Goal: Check status: Check status

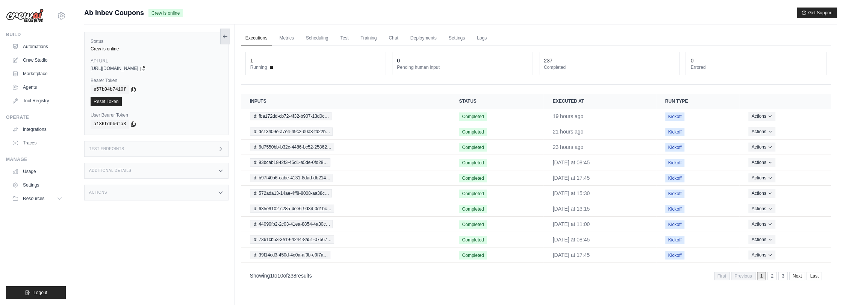
click at [224, 38] on icon at bounding box center [225, 36] width 6 height 6
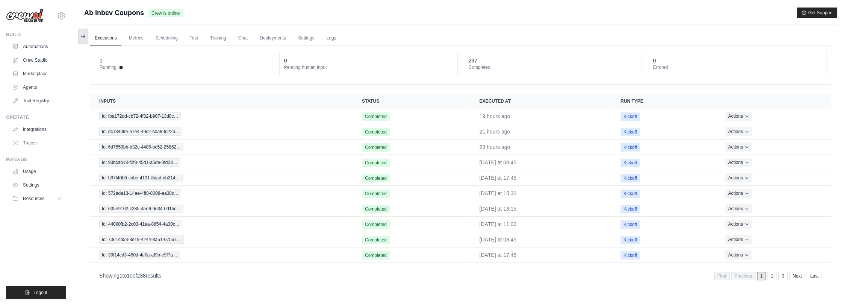
click at [81, 34] on icon at bounding box center [83, 36] width 6 height 6
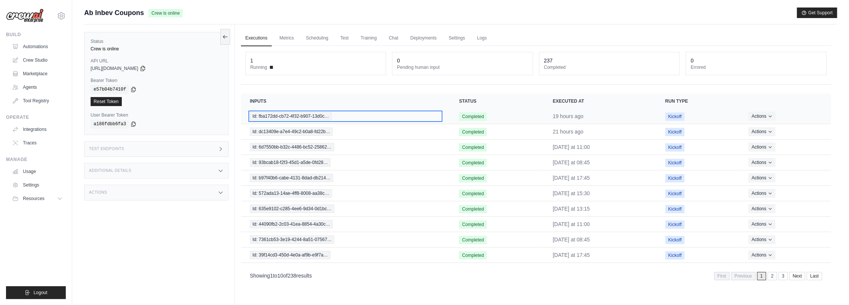
click at [268, 115] on span "Id: fba172dd-cb72-4f32-b907-13d0c…" at bounding box center [291, 116] width 82 height 8
click at [461, 36] on link "Settings" at bounding box center [456, 38] width 25 height 16
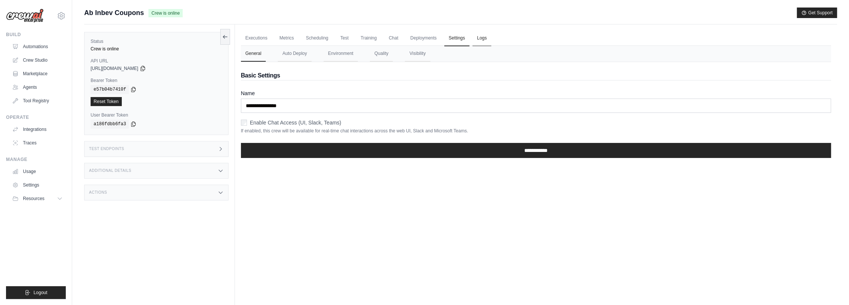
click at [484, 38] on link "Logs" at bounding box center [482, 38] width 19 height 16
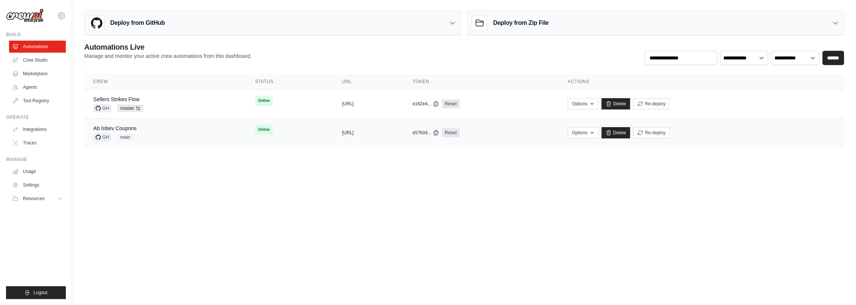
click at [142, 132] on div "Ab Inbev Coupons GH main" at bounding box center [165, 132] width 144 height 17
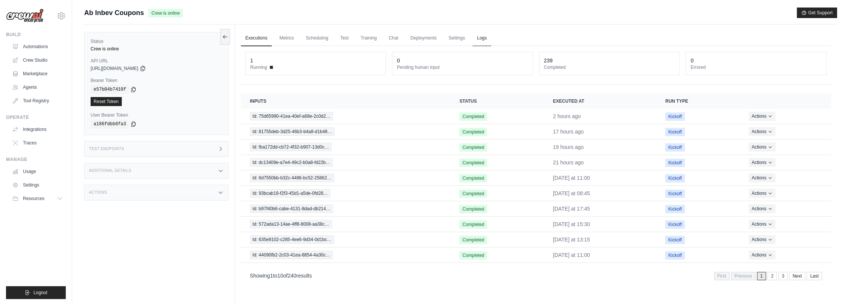
click at [480, 37] on link "Logs" at bounding box center [482, 38] width 19 height 16
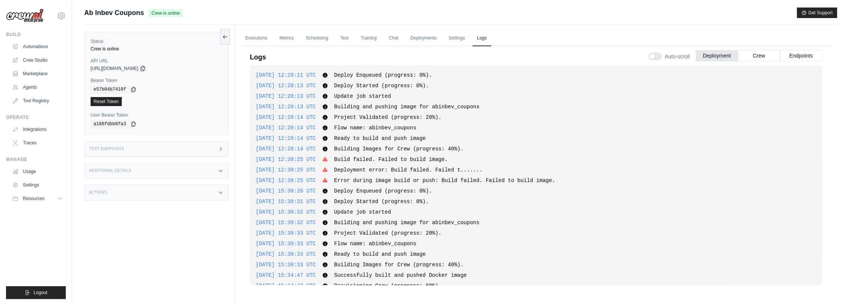
scroll to position [393, 0]
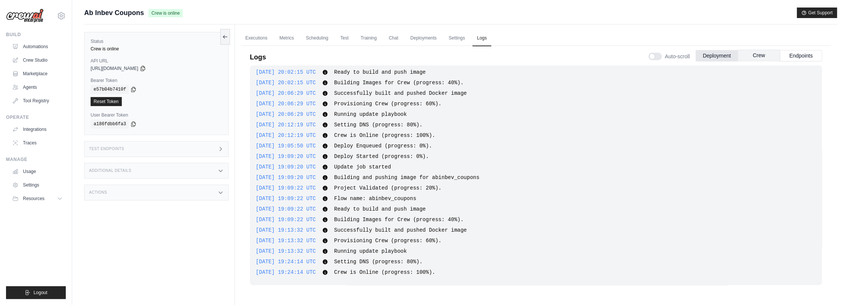
click at [755, 52] on button "Crew" at bounding box center [759, 55] width 42 height 11
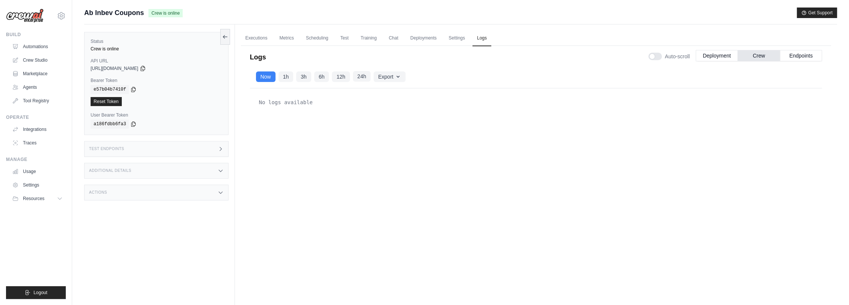
click at [363, 73] on button "24h" at bounding box center [362, 76] width 18 height 11
click at [802, 55] on button "Endpoints" at bounding box center [801, 55] width 42 height 11
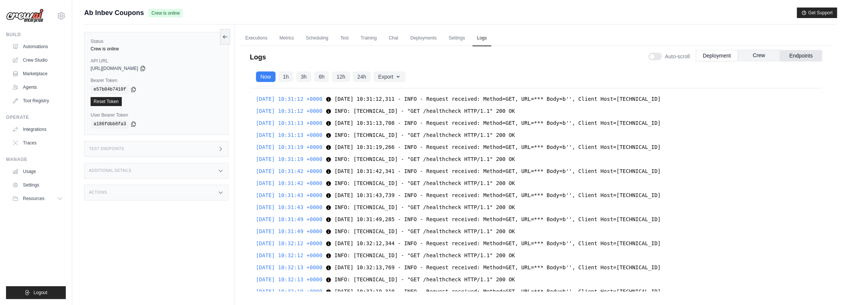
scroll to position [7124, 0]
click at [756, 52] on button "Crew" at bounding box center [759, 55] width 42 height 11
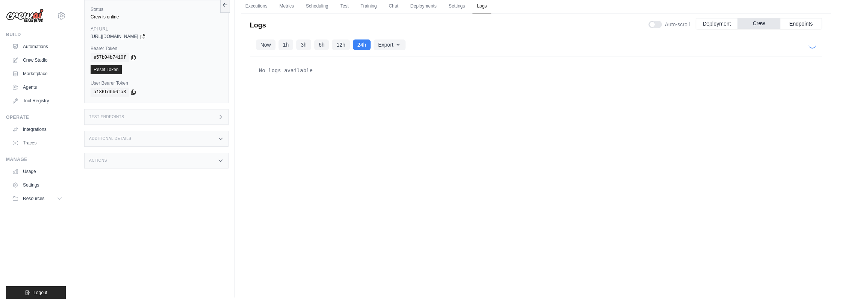
scroll to position [0, 0]
click at [387, 46] on button "Export" at bounding box center [390, 44] width 32 height 11
click at [288, 82] on div "No logs available" at bounding box center [536, 157] width 572 height 203
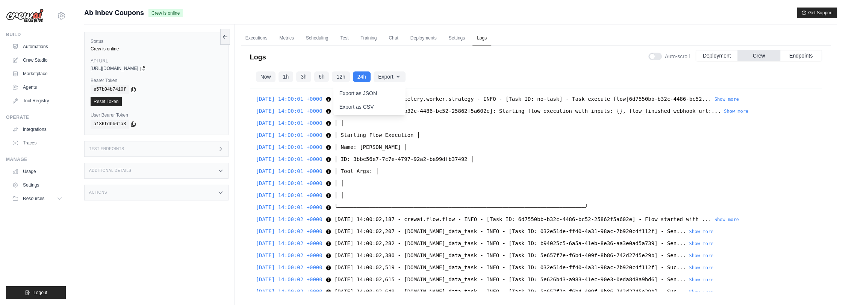
scroll to position [2384, 0]
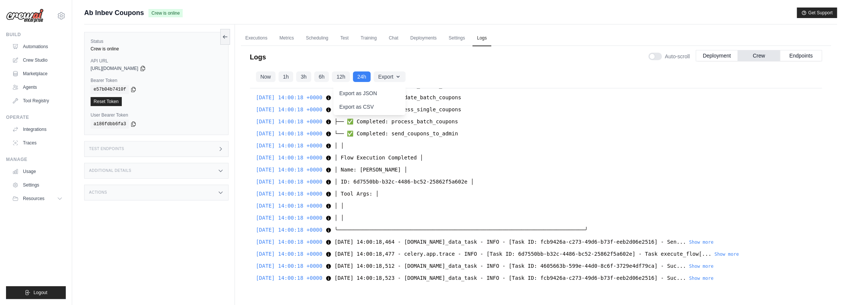
click at [596, 130] on div "2025-08-25 14:00:18 +0000 └── ✅ Completed: send_coupons_to_admin └── ✅ Complete…" at bounding box center [536, 133] width 560 height 9
click at [374, 135] on span "└── ✅ Completed: send_coupons_to_admin" at bounding box center [397, 133] width 124 height 6
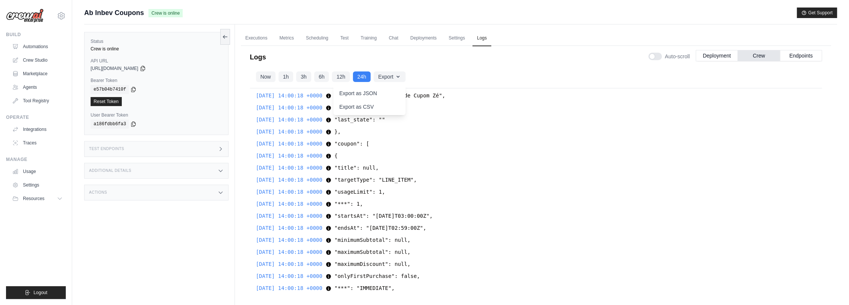
scroll to position [1089, 0]
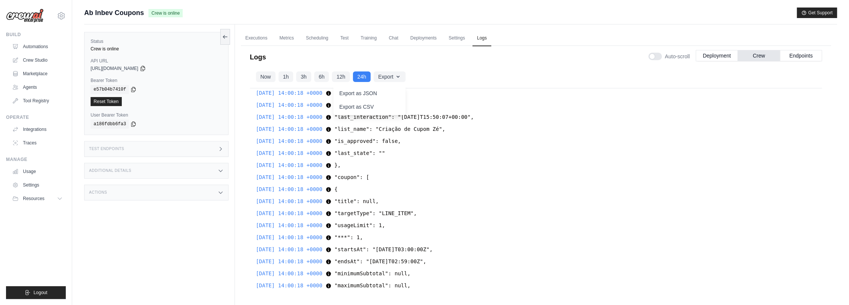
click at [440, 169] on div "2025-08-25 14:00:01 +0000 2025-08-25 14:00:01,189 - celery.worker.strategy - IN…" at bounding box center [536, 189] width 572 height 203
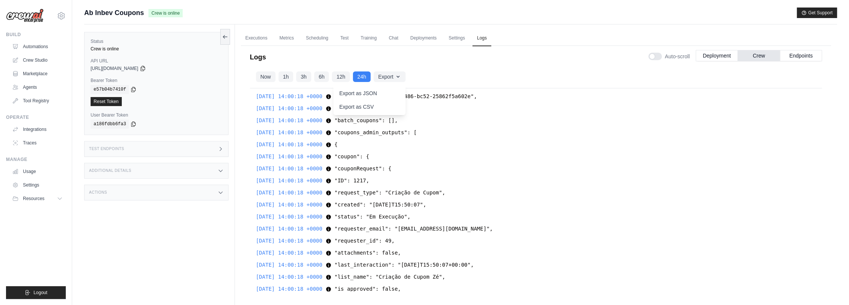
scroll to position [922, 0]
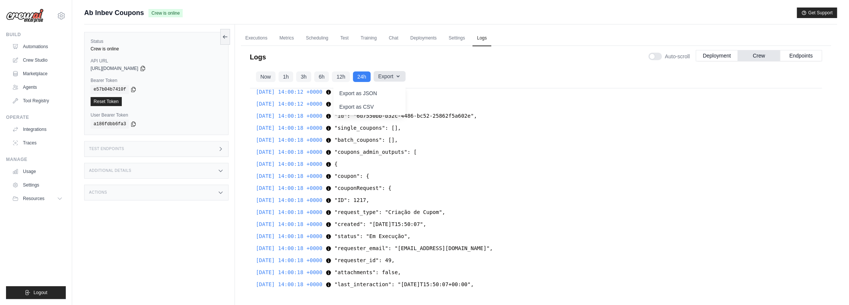
click at [397, 76] on icon "button" at bounding box center [398, 76] width 6 height 6
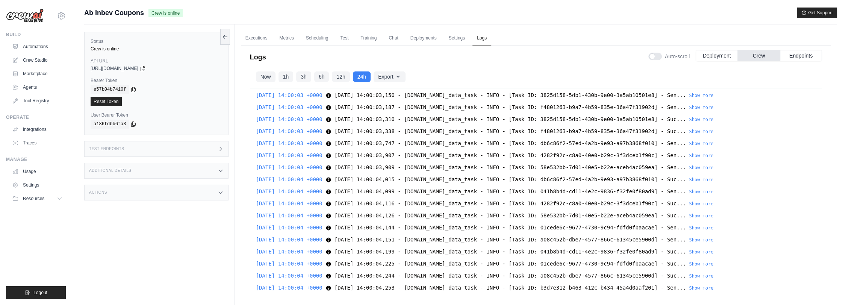
scroll to position [250, 0]
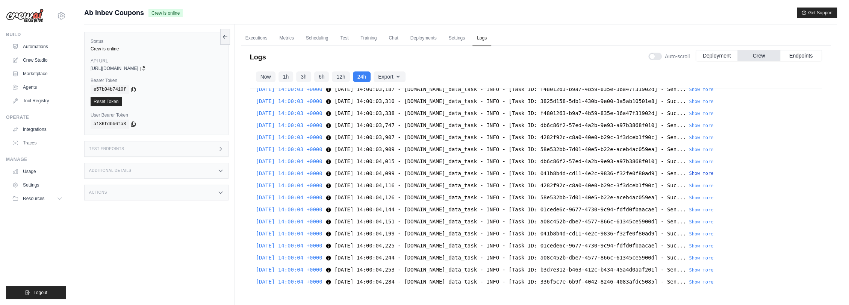
click at [714, 172] on button "Show more" at bounding box center [701, 173] width 24 height 6
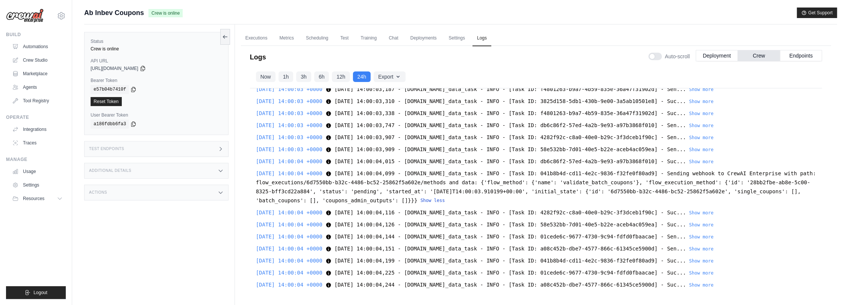
click at [420, 201] on button "Show less" at bounding box center [432, 200] width 24 height 6
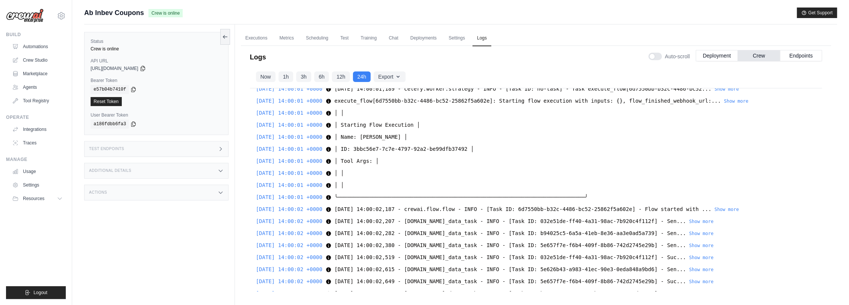
scroll to position [0, 0]
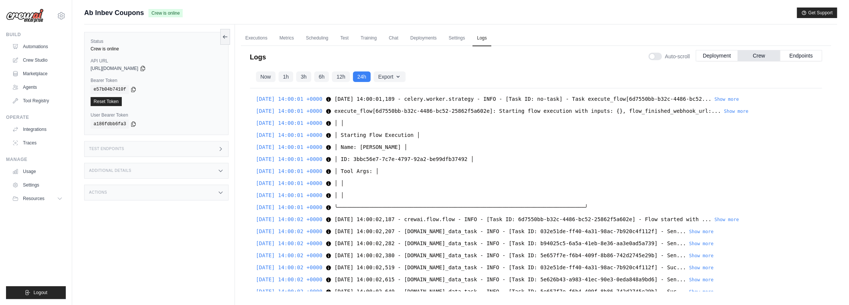
click at [677, 54] on span "Auto-scroll" at bounding box center [677, 57] width 25 height 8
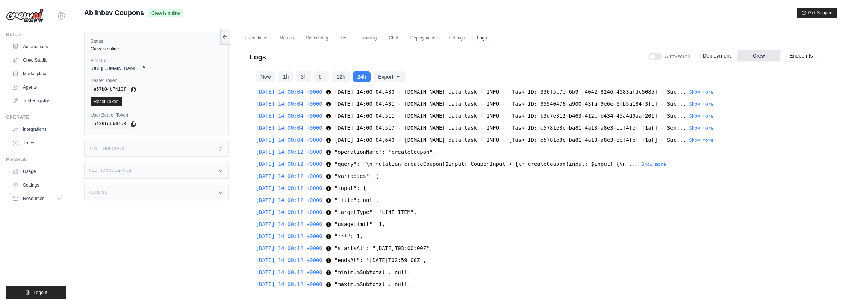
scroll to position [459, 0]
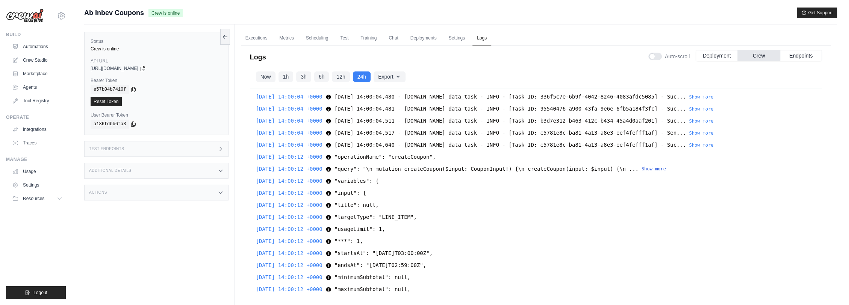
click at [642, 168] on button "Show more" at bounding box center [654, 169] width 24 height 6
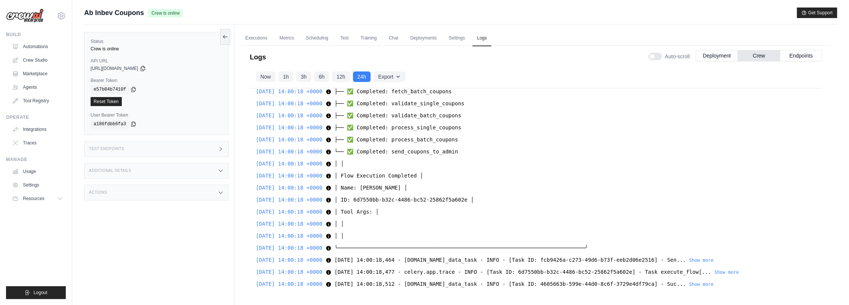
scroll to position [2383, 0]
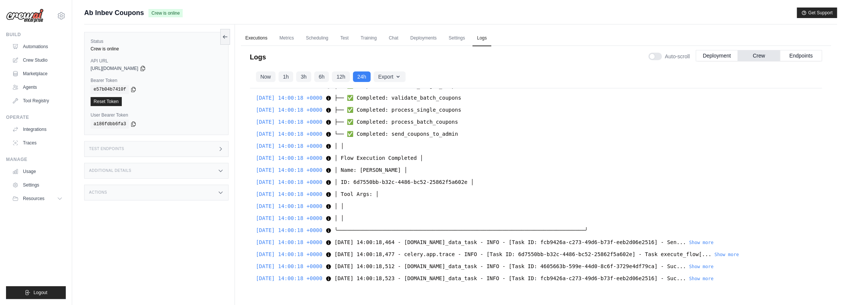
click at [253, 39] on link "Executions" at bounding box center [256, 38] width 31 height 16
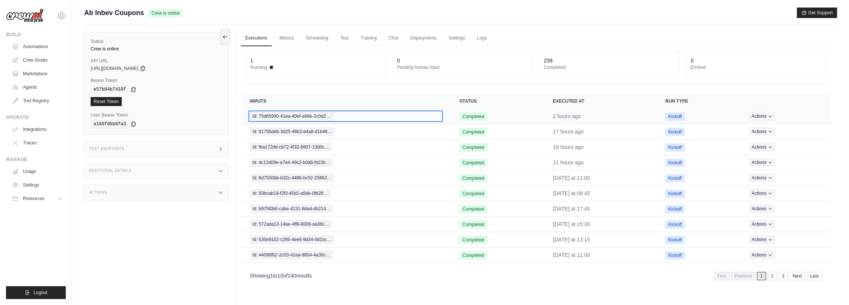
click at [310, 116] on span "Id: 75d65990-41ea-40ef-a68e-2c0d2…" at bounding box center [291, 116] width 83 height 8
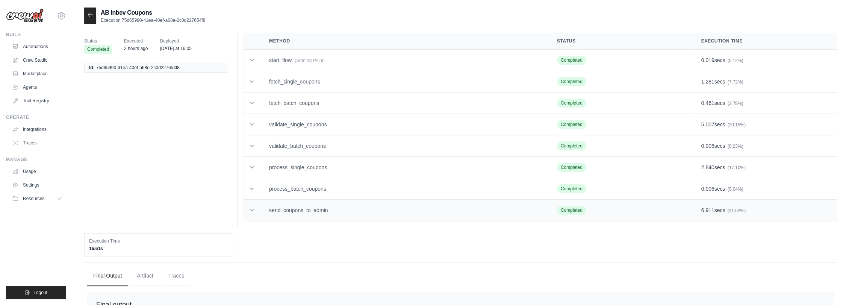
click at [315, 204] on td "send_coupons_to_admin" at bounding box center [404, 210] width 288 height 21
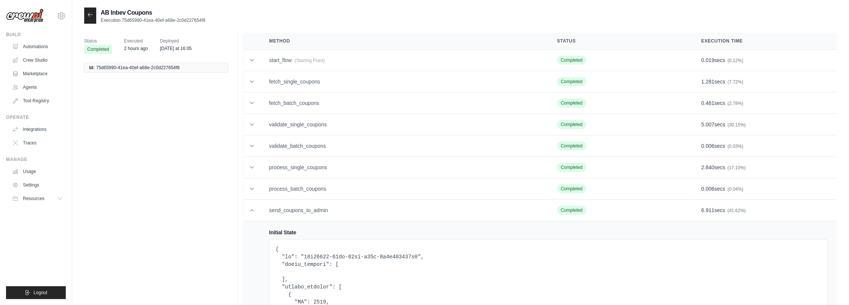
click at [93, 17] on icon at bounding box center [90, 15] width 6 height 6
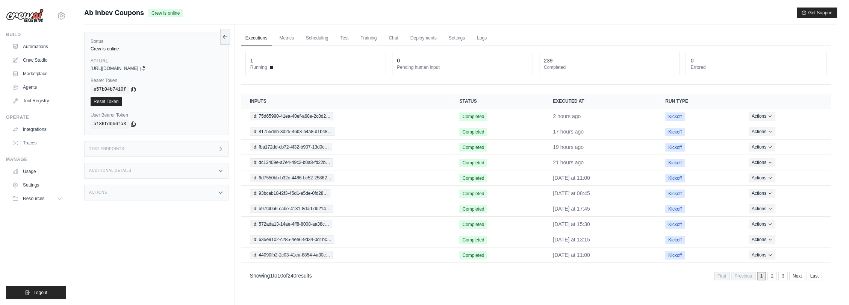
click at [611, 268] on div "Showing 1 to 10 of 240 results First Previous 1 2 3 Next Last" at bounding box center [536, 275] width 590 height 19
click at [773, 277] on link "2" at bounding box center [773, 276] width 9 height 8
click at [272, 201] on td "Id: 06d7fb15-fac9-48dc-811e-704b7…" at bounding box center [345, 208] width 209 height 15
click at [273, 205] on span "Id: 06d7fb15-fac9-48dc-811e-704b7…" at bounding box center [291, 209] width 82 height 8
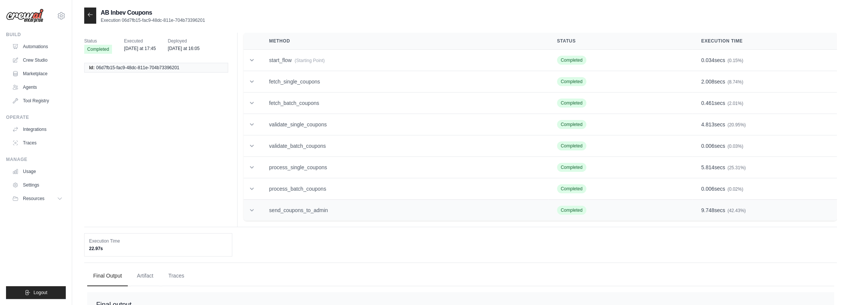
click at [298, 205] on td "send_coupons_to_admin" at bounding box center [404, 210] width 288 height 21
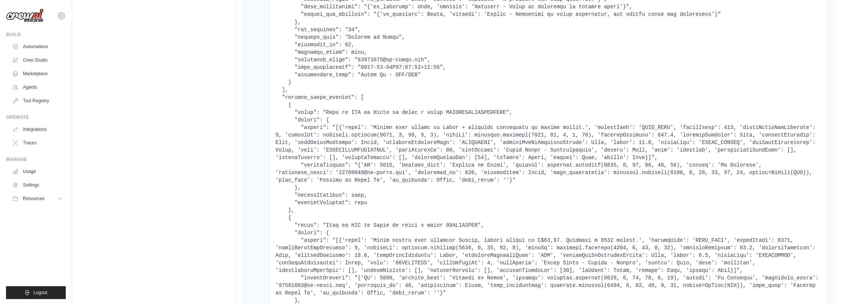
scroll to position [1253, 0]
drag, startPoint x: 370, startPoint y: 162, endPoint x: 386, endPoint y: 162, distance: 16.2
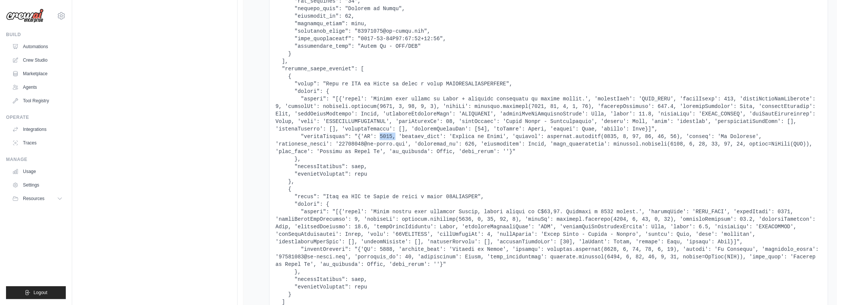
scroll to position [1295, 0]
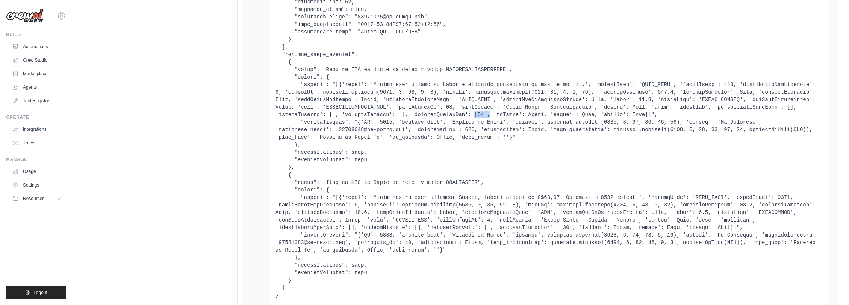
drag, startPoint x: 334, startPoint y: 114, endPoint x: 347, endPoint y: 114, distance: 12.4
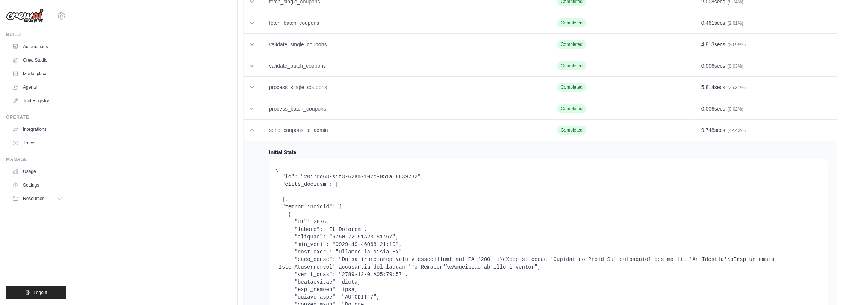
scroll to position [0, 0]
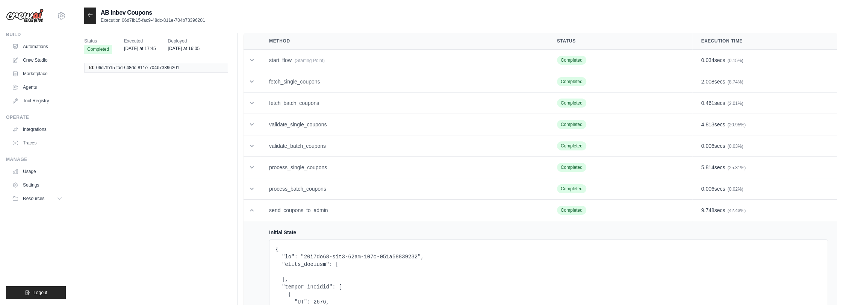
click at [87, 11] on div at bounding box center [90, 16] width 12 height 16
click at [91, 12] on icon at bounding box center [90, 15] width 6 height 6
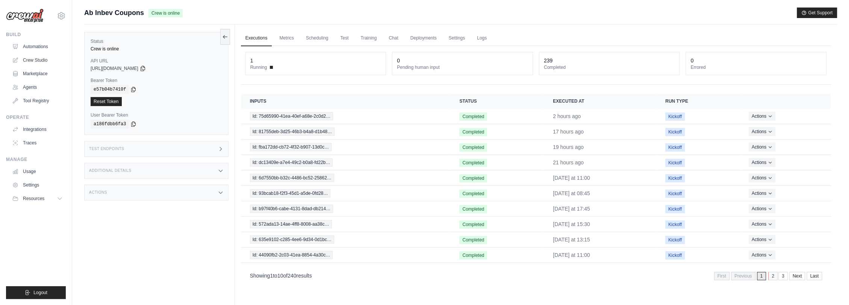
click at [774, 276] on link "2" at bounding box center [773, 276] width 9 height 8
click at [279, 222] on span "Id: 904b907b-5fb4-4e36-a546-972a5…" at bounding box center [291, 224] width 83 height 8
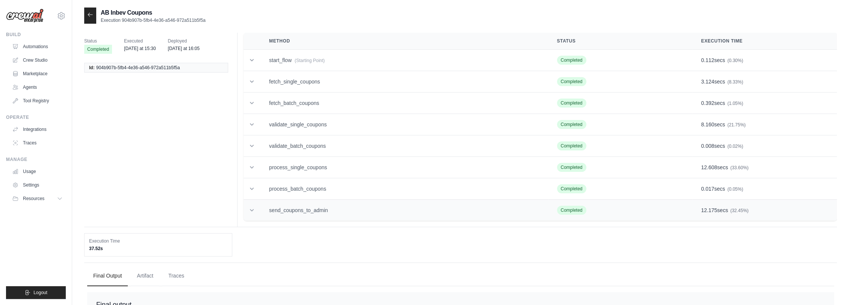
click at [326, 211] on td "send_coupons_to_admin" at bounding box center [404, 210] width 288 height 21
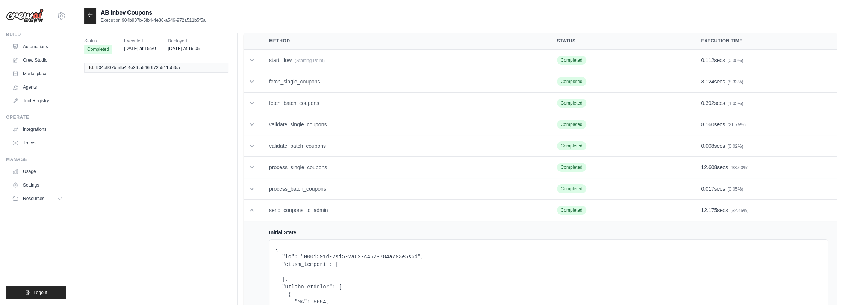
click at [90, 13] on icon at bounding box center [90, 15] width 6 height 6
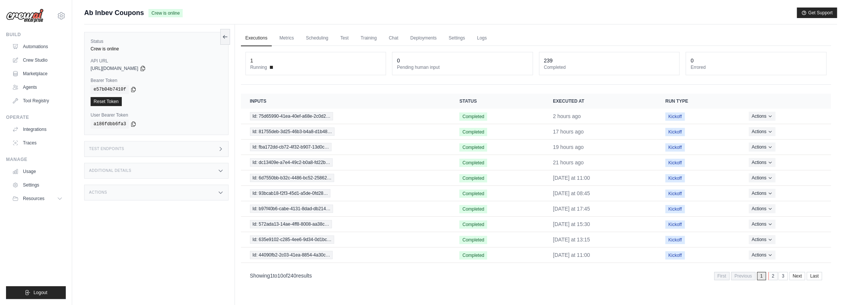
click at [770, 276] on link "2" at bounding box center [773, 276] width 9 height 8
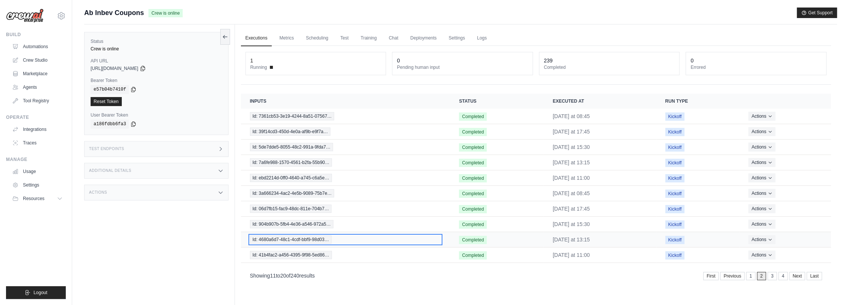
click at [298, 237] on span "Id: 4680a6d7-48c1-4cdf-bbf9-98d03…" at bounding box center [291, 239] width 82 height 8
click at [323, 252] on span "Id: 41b4fac2-a456-4395-9f98-5ed86…" at bounding box center [291, 255] width 82 height 8
click at [531, 12] on div "Ab Inbev Coupons Crew is online Get Support" at bounding box center [460, 13] width 753 height 11
click at [569, 16] on div "Ab Inbev Coupons Crew is online Get Support" at bounding box center [460, 13] width 753 height 11
click at [712, 277] on link "First" at bounding box center [711, 276] width 15 height 8
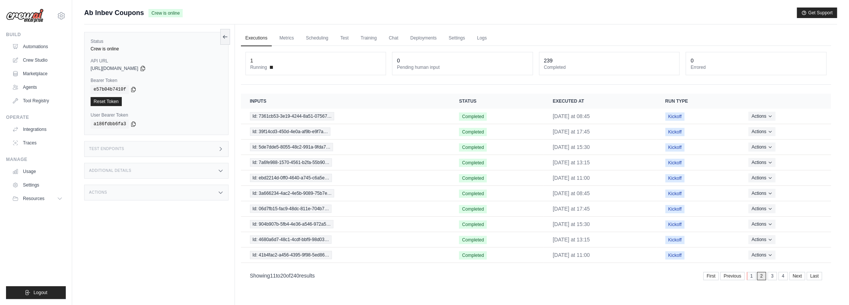
click at [752, 276] on link "1" at bounding box center [751, 276] width 9 height 8
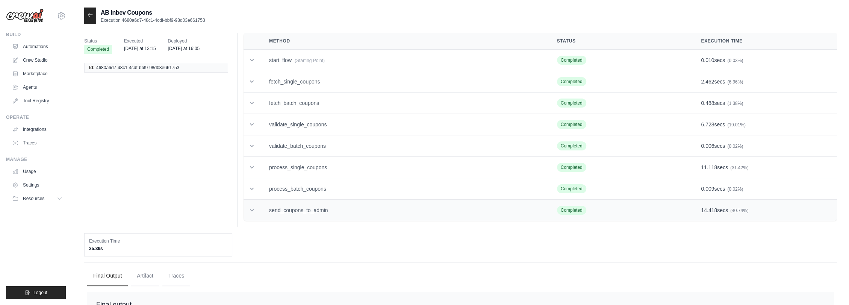
click at [346, 209] on td "send_coupons_to_admin" at bounding box center [404, 210] width 288 height 21
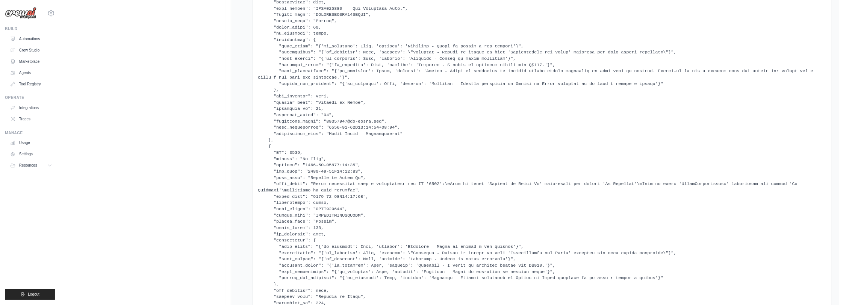
scroll to position [2272, 0]
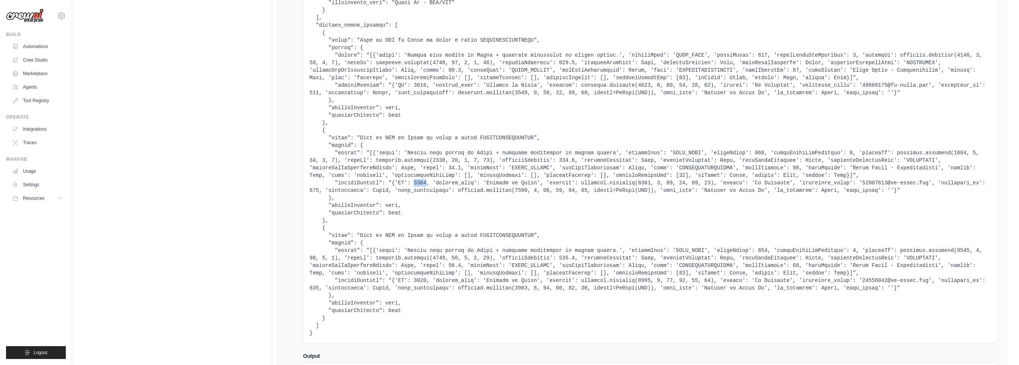
drag, startPoint x: 405, startPoint y: 183, endPoint x: 418, endPoint y: 182, distance: 12.4
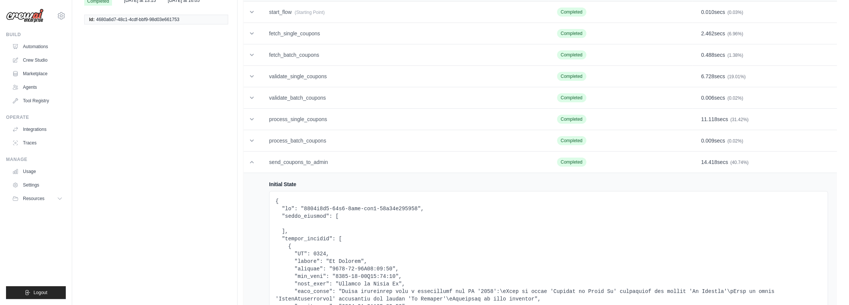
scroll to position [0, 0]
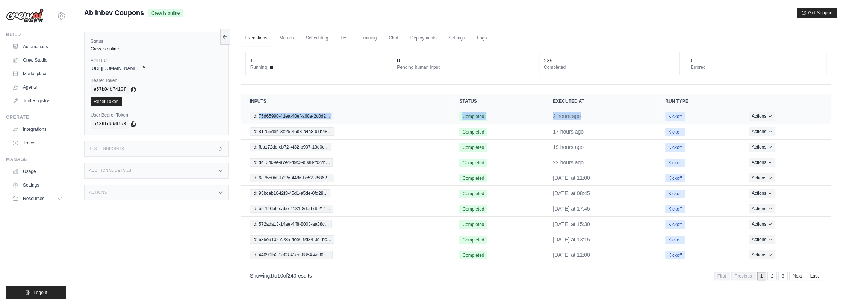
drag, startPoint x: 583, startPoint y: 117, endPoint x: 245, endPoint y: 116, distance: 338.0
click at [245, 116] on tr "Id: 75d65990-41ea-40ef-a68e-2c0d2… Completed 2 hours ago Kickoff Actions View D…" at bounding box center [536, 116] width 590 height 15
click at [555, 28] on div "Executions Metrics Scheduling Test Training Chat Deployments Settings Logs 1 Ru…" at bounding box center [536, 176] width 602 height 305
